Goal: Communication & Community: Answer question/provide support

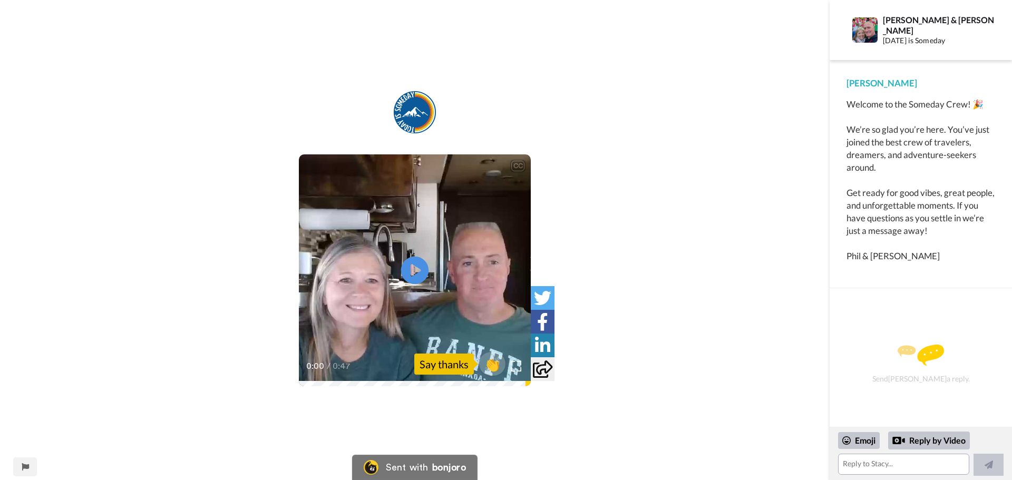
click at [411, 268] on icon "Play/Pause" at bounding box center [415, 271] width 28 height 50
click at [413, 265] on icon at bounding box center [415, 271] width 28 height 28
click at [442, 367] on div "Say thanks" at bounding box center [444, 364] width 60 height 21
click at [492, 366] on span "👏" at bounding box center [492, 364] width 33 height 21
click at [424, 307] on video at bounding box center [415, 270] width 232 height 232
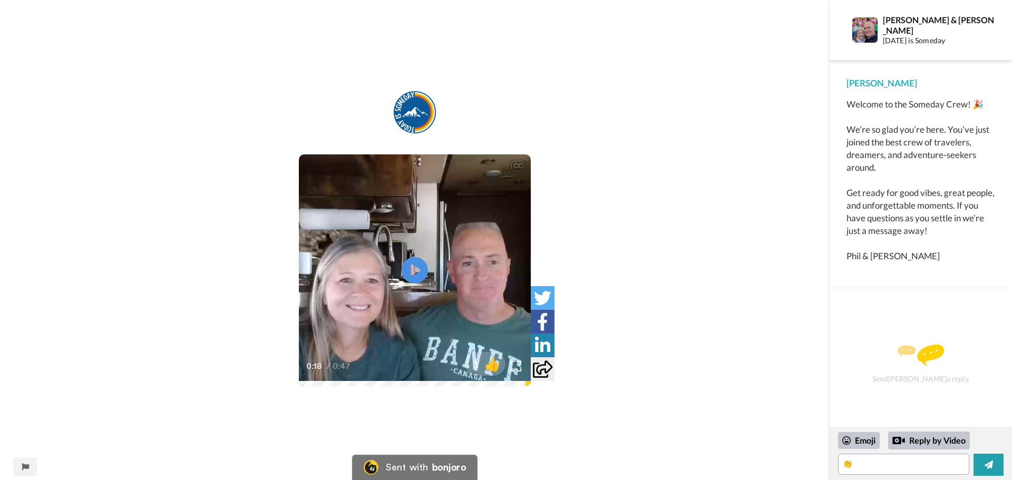
click at [936, 362] on img at bounding box center [921, 355] width 46 height 21
click at [939, 442] on div "Reply by Video" at bounding box center [929, 441] width 82 height 18
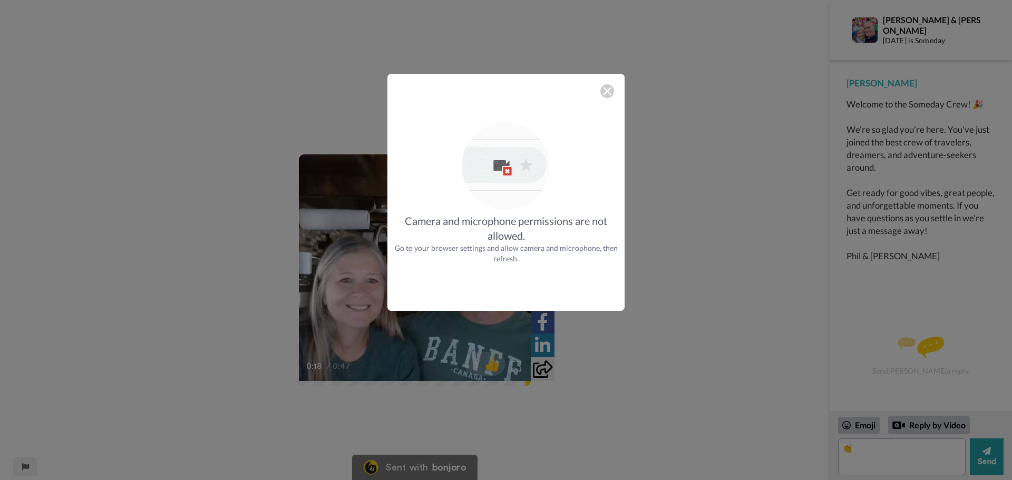
click at [605, 92] on img at bounding box center [607, 91] width 8 height 8
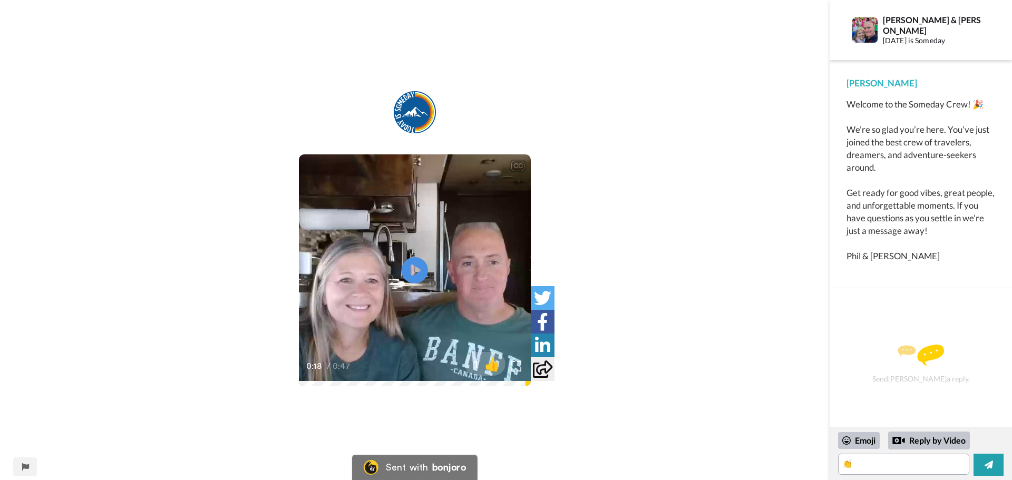
click at [924, 379] on div "Send [PERSON_NAME] a reply." at bounding box center [921, 364] width 154 height 115
click at [877, 317] on div "Send [PERSON_NAME] a reply." at bounding box center [921, 364] width 154 height 115
click at [861, 403] on div "Send [PERSON_NAME] a reply." at bounding box center [921, 364] width 154 height 115
click at [877, 462] on textarea "👏" at bounding box center [903, 464] width 131 height 21
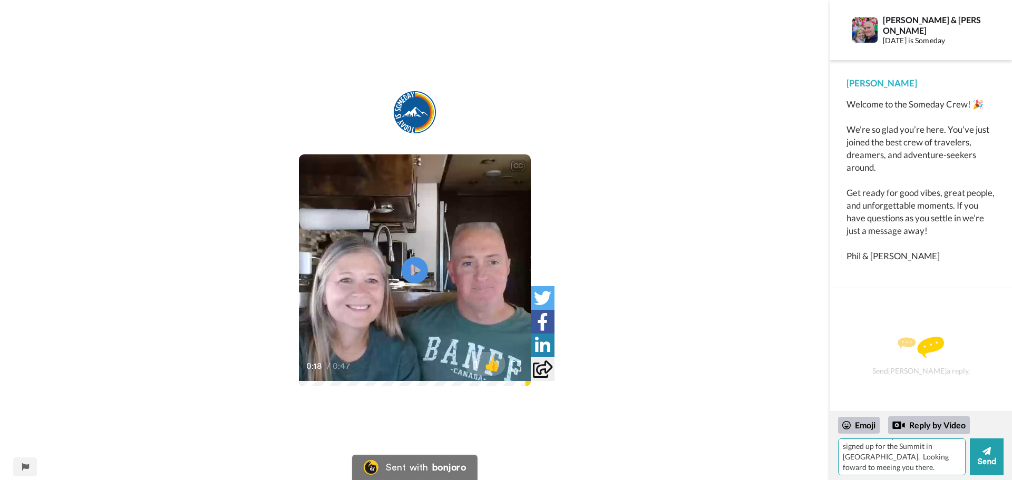
scroll to position [46, 0]
type textarea "👏Thanks for the personal welcome. Been following channel for some time now, and…"
click at [986, 460] on button "Send" at bounding box center [987, 457] width 34 height 37
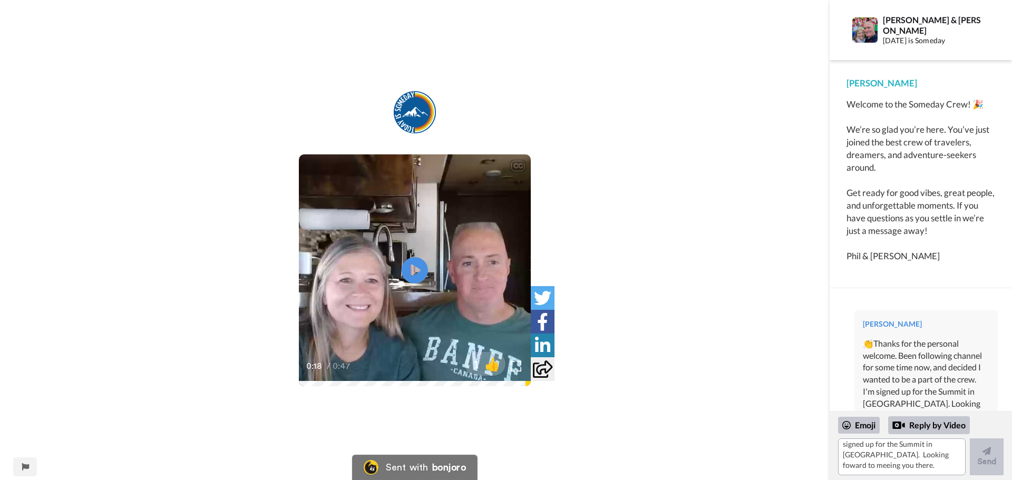
scroll to position [0, 0]
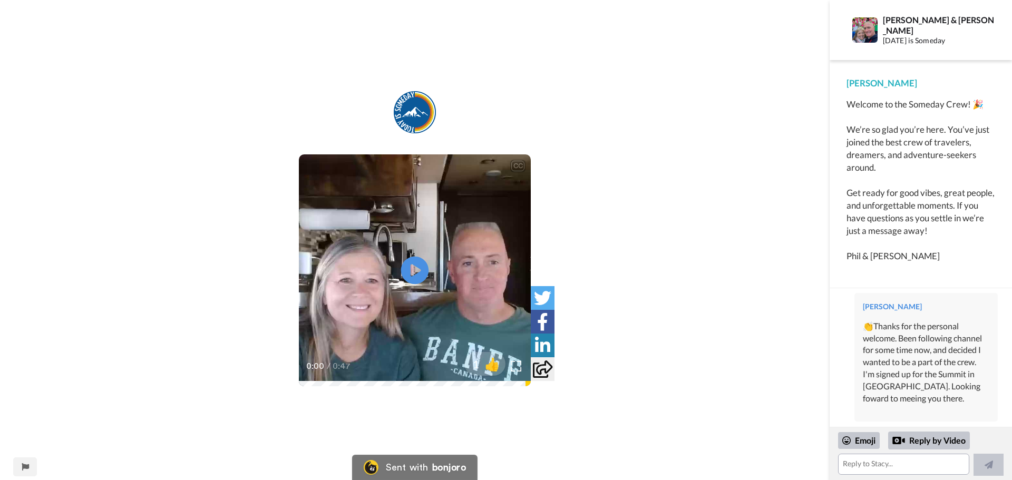
click at [411, 261] on icon at bounding box center [415, 271] width 28 height 28
